Goal: Task Accomplishment & Management: Use online tool/utility

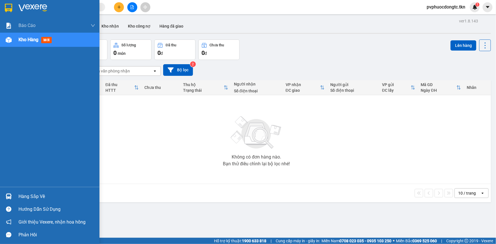
click at [23, 193] on div "Hàng sắp về" at bounding box center [56, 196] width 77 height 9
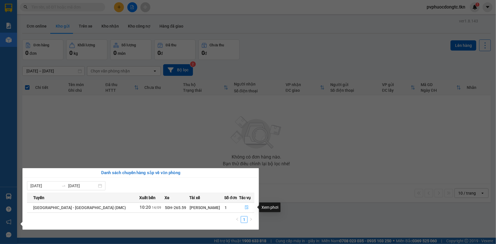
click at [241, 209] on button "button" at bounding box center [246, 207] width 15 height 9
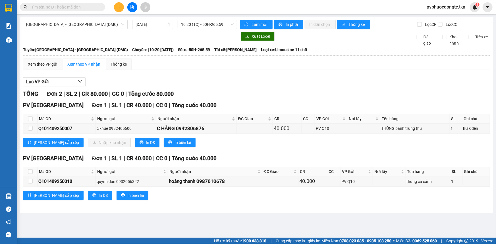
click at [208, 88] on div "Lọc VP Gửi TỔNG Đơn 2 | SL 2 | CR 80.000 | CC 0 | Tổng cước 80.000 PV [GEOGRAP…" at bounding box center [256, 140] width 467 height 133
click at [31, 121] on label at bounding box center [30, 119] width 5 height 6
click at [31, 121] on input "checkbox" at bounding box center [30, 118] width 5 height 5
checkbox input "true"
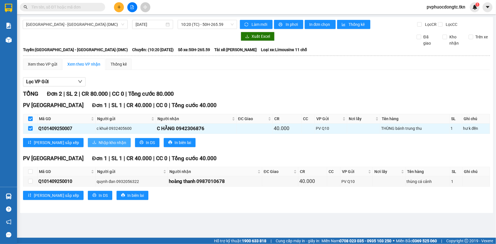
click at [99, 139] on span "Nhập kho nhận" at bounding box center [113, 142] width 28 height 6
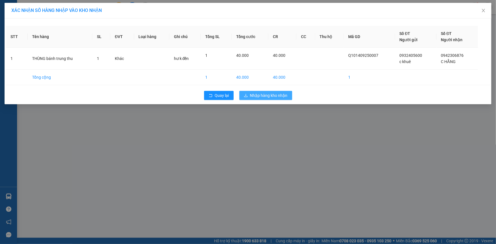
click at [258, 94] on span "Nhập hàng kho nhận" at bounding box center [268, 95] width 37 height 6
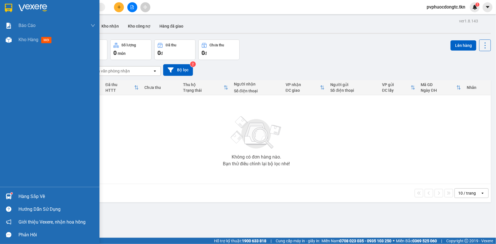
click at [42, 193] on div "Hàng sắp về" at bounding box center [56, 196] width 77 height 9
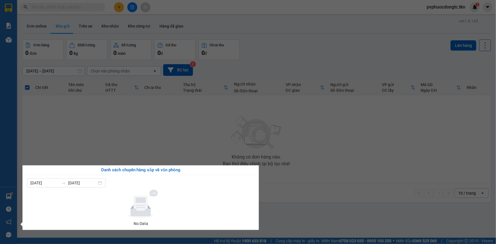
click at [161, 131] on section "Kết quả tìm kiếm ( 0 ) Bộ lọc No Data pvphuocdongtc.tkn 1 Báo cáo Mẫu 1: Báo cá…" at bounding box center [248, 122] width 496 height 244
